Goal: Task Accomplishment & Management: Complete application form

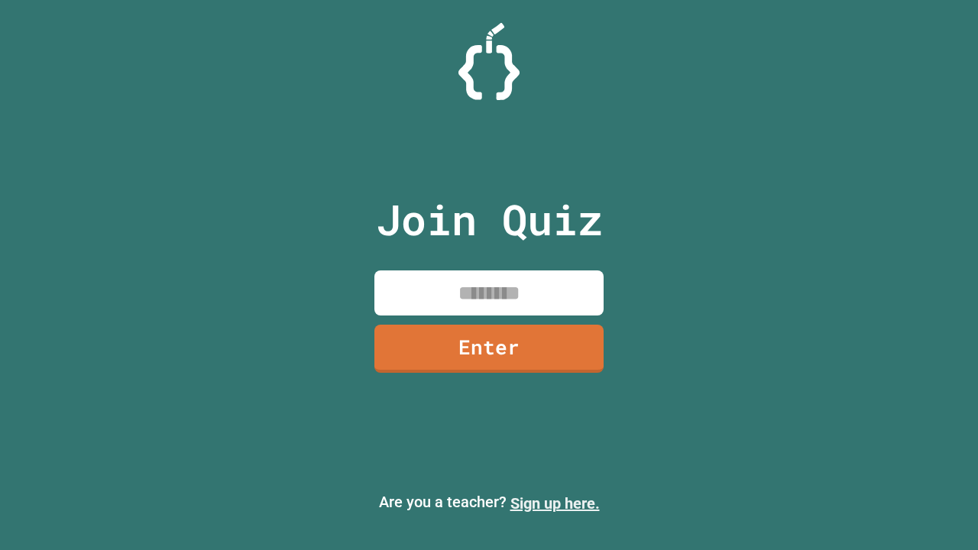
click at [555, 504] on link "Sign up here." at bounding box center [555, 504] width 89 height 18
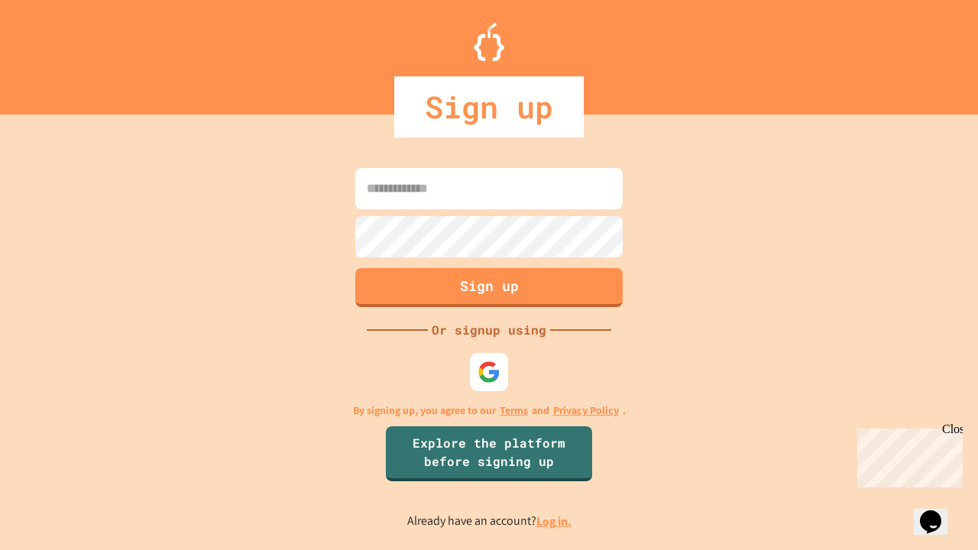
click at [555, 521] on link "Log in." at bounding box center [554, 522] width 35 height 16
